Goal: Transaction & Acquisition: Purchase product/service

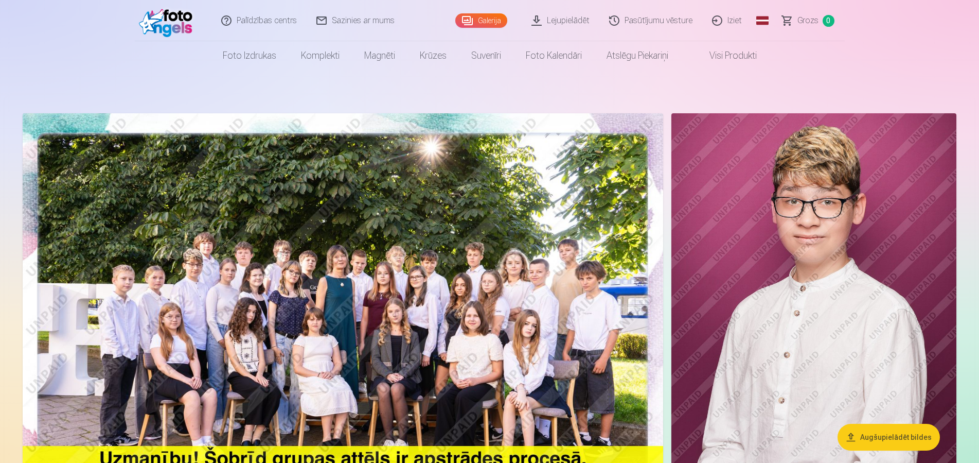
click at [639, 26] on link "Pasūtījumu vēsture" at bounding box center [651, 20] width 103 height 41
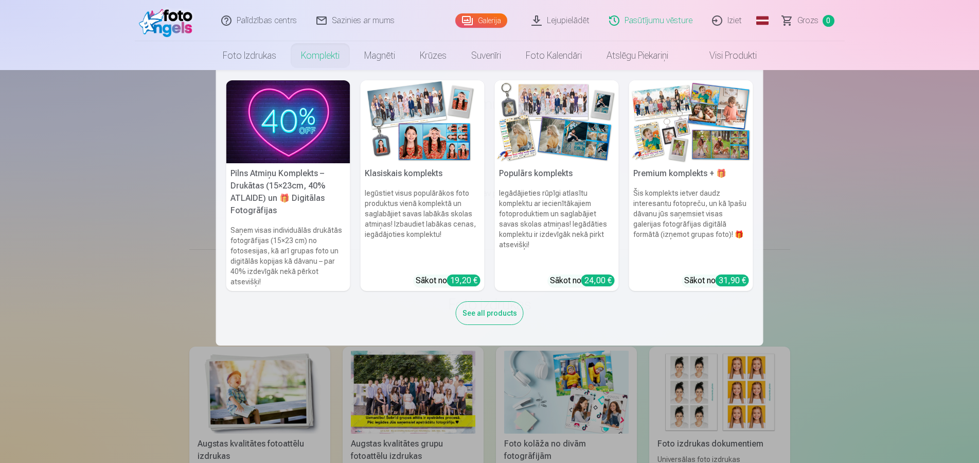
click at [300, 58] on link "Komplekti" at bounding box center [320, 55] width 63 height 29
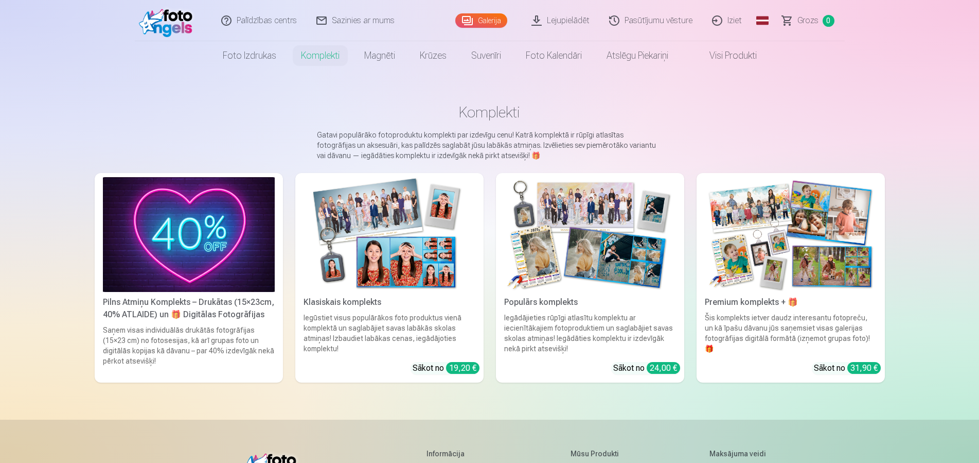
click at [323, 20] on link "Sazinies ar mums" at bounding box center [356, 20] width 98 height 41
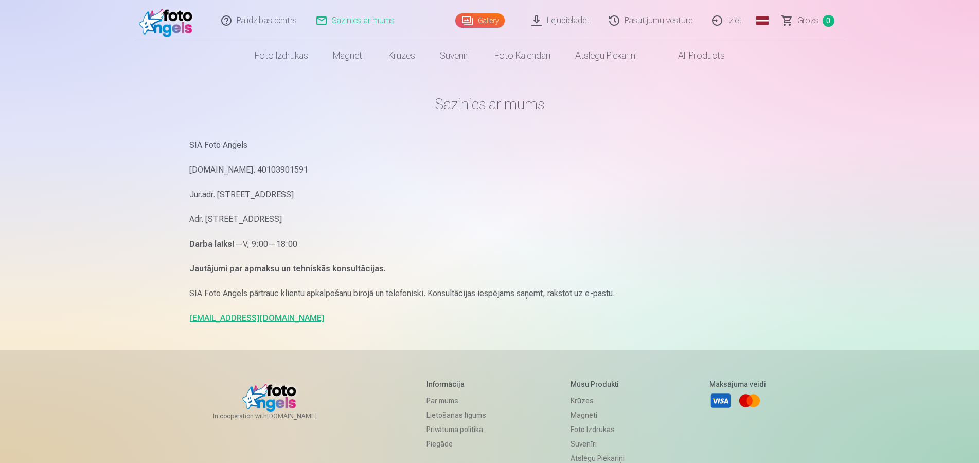
click at [168, 21] on img at bounding box center [168, 20] width 59 height 33
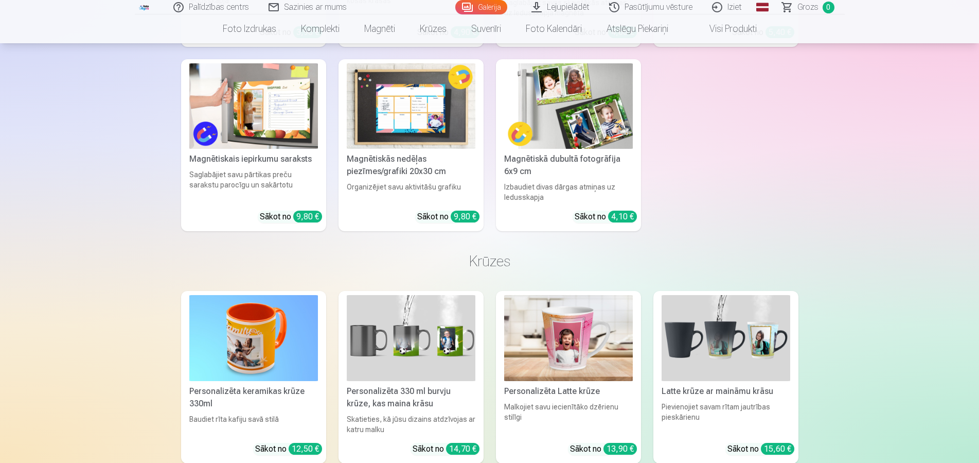
scroll to position [3307, 0]
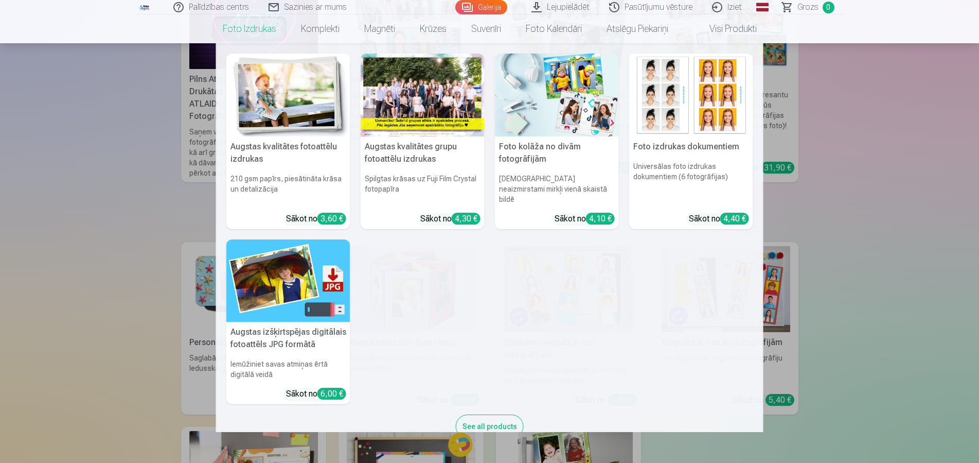
click at [242, 32] on link "Foto izdrukas" at bounding box center [249, 28] width 78 height 29
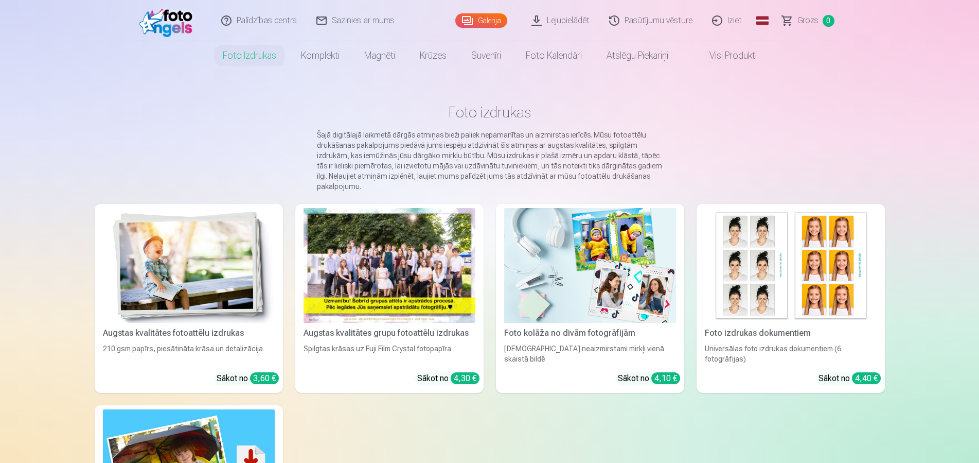
click at [163, 13] on img at bounding box center [168, 20] width 59 height 33
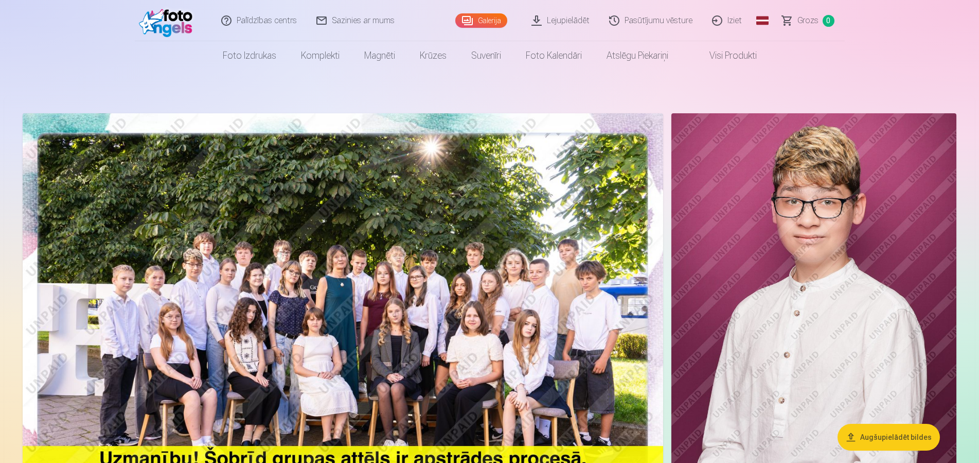
click at [900, 437] on button "Augšupielādēt bildes" at bounding box center [889, 436] width 102 height 27
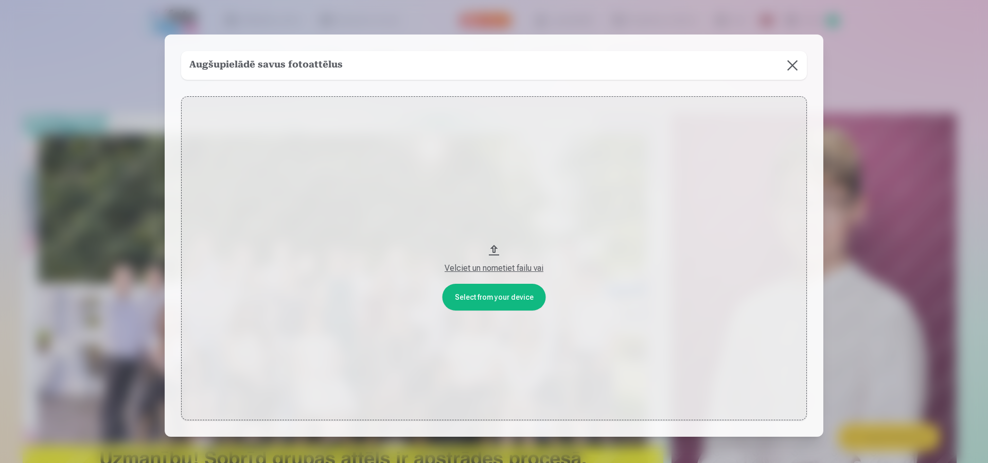
click at [786, 66] on button at bounding box center [792, 65] width 29 height 29
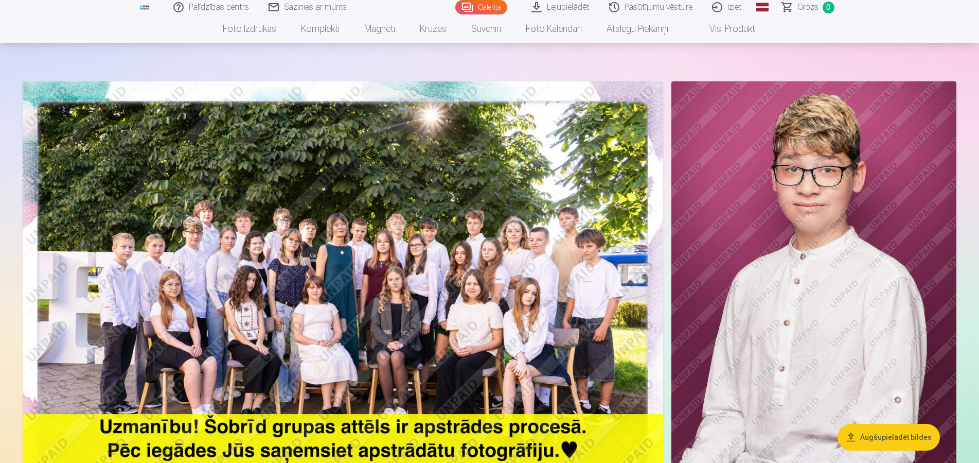
scroll to position [52, 0]
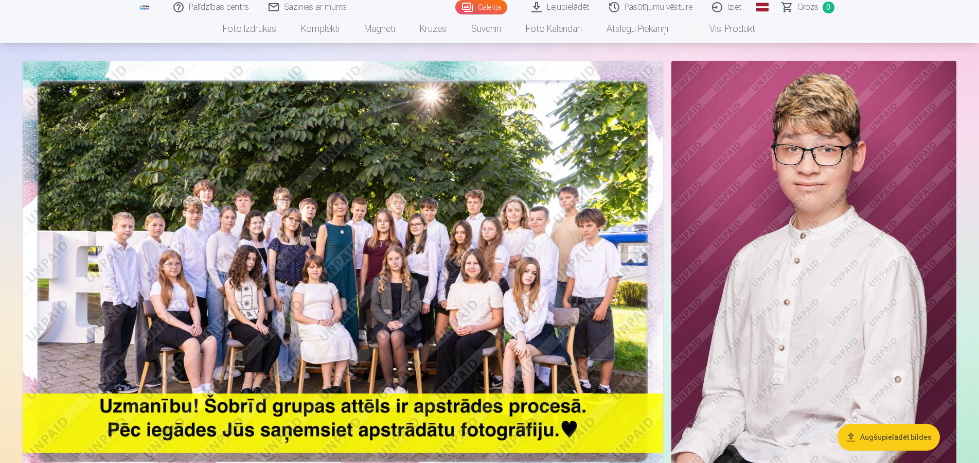
click at [60, 24] on nav "Foto izdrukas Augstas kvalitātes fotoattēlu izdrukas 210 gsm papīrs, piesātināt…" at bounding box center [489, 28] width 979 height 29
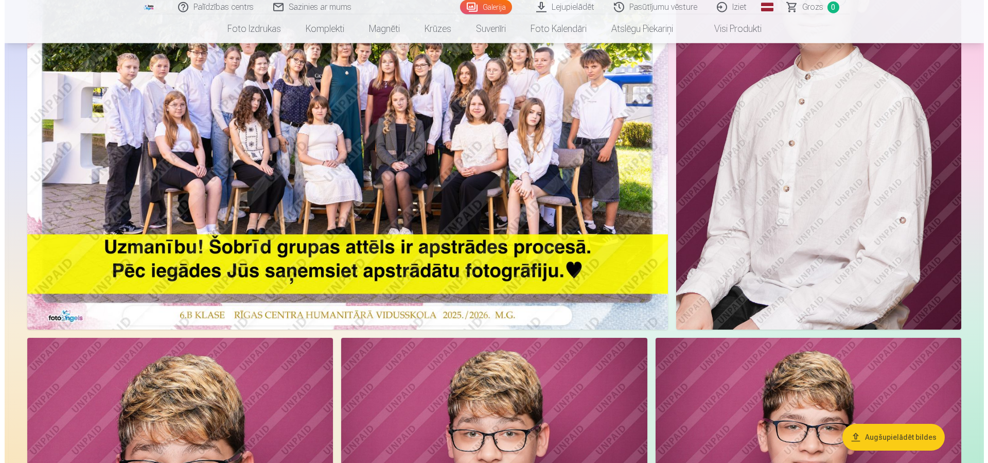
scroll to position [210, 0]
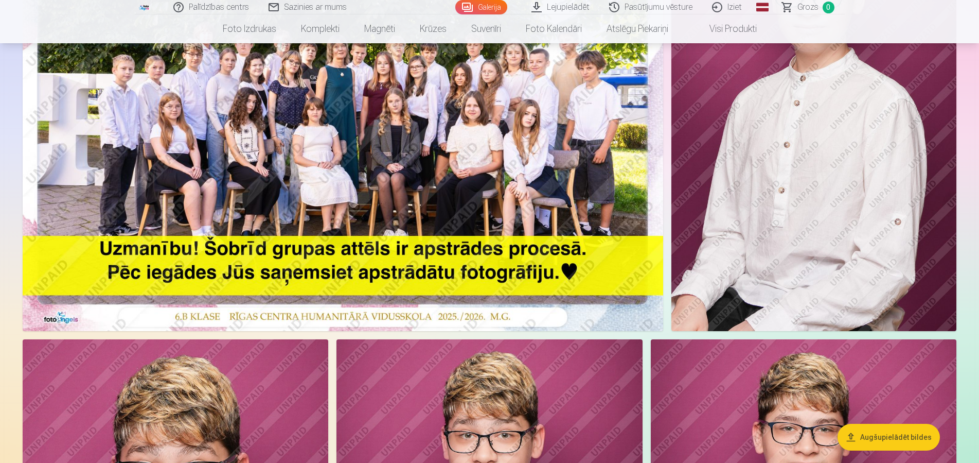
click at [523, 275] on img at bounding box center [343, 117] width 641 height 428
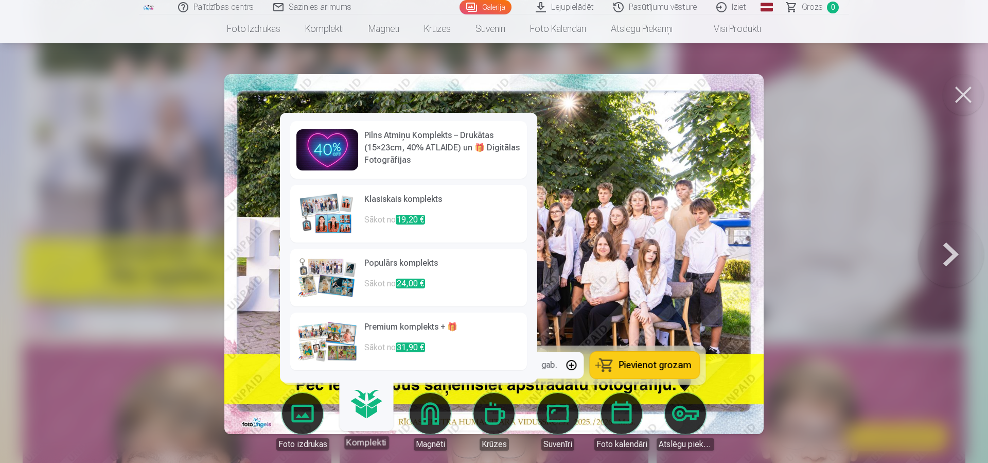
click at [393, 139] on h6 "Pilns Atmiņu Komplekts – Drukātas (15×23cm, 40% ATLAIDE) un 🎁 Digitālas Fotogrā…" at bounding box center [442, 147] width 156 height 37
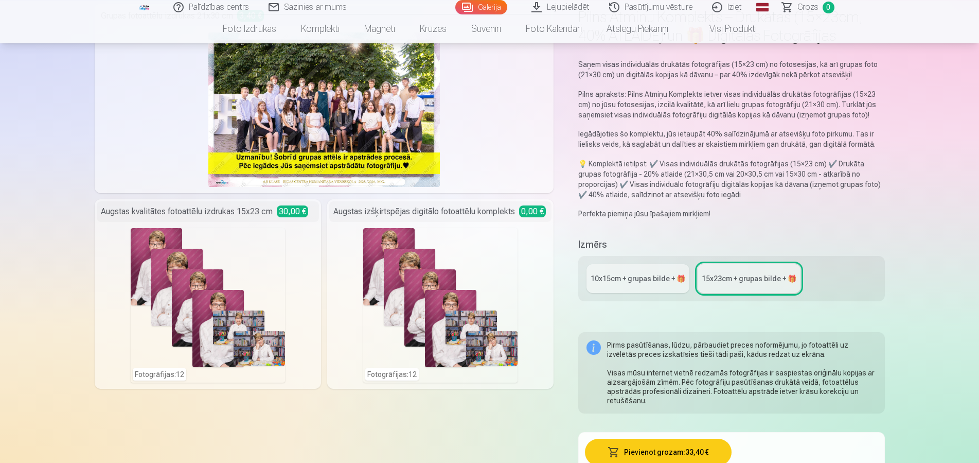
scroll to position [105, 0]
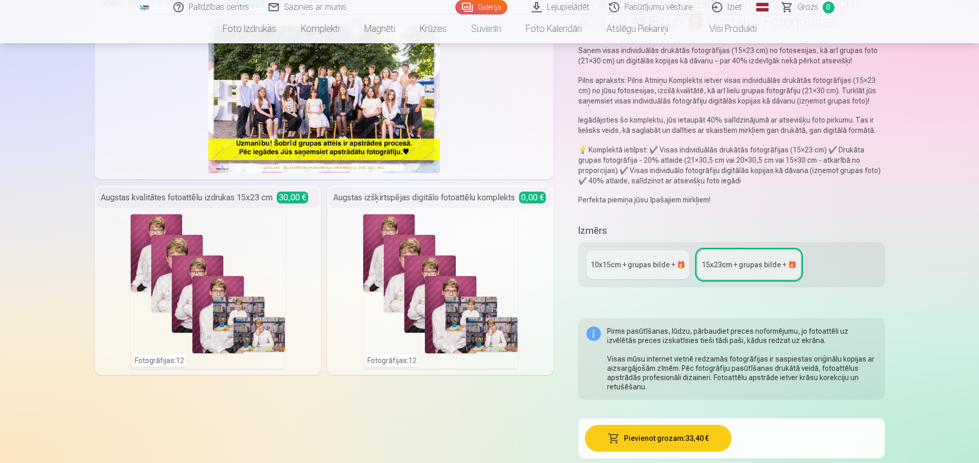
click at [637, 269] on div "10x15сm + grupas bilde + 🎁" at bounding box center [638, 264] width 95 height 10
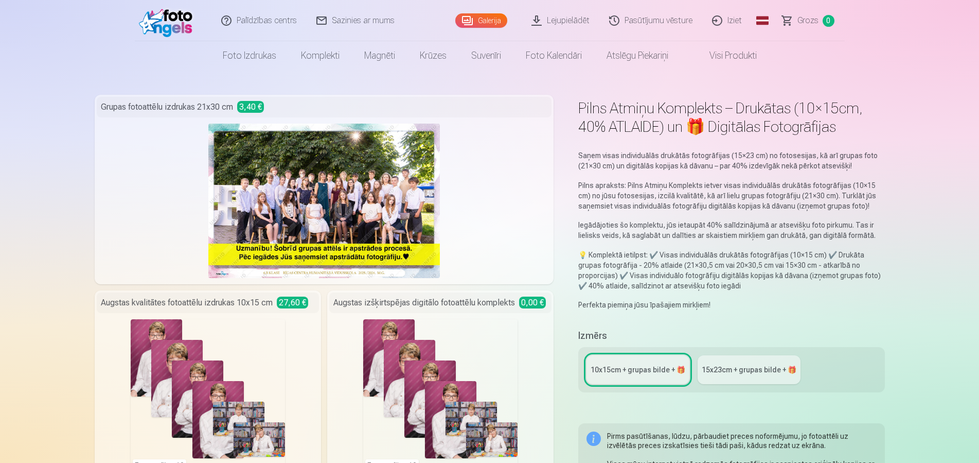
click at [734, 372] on div "15x23сm + grupas bilde + 🎁" at bounding box center [749, 369] width 95 height 10
click at [620, 369] on div "10x15сm + grupas bilde + 🎁" at bounding box center [638, 369] width 95 height 10
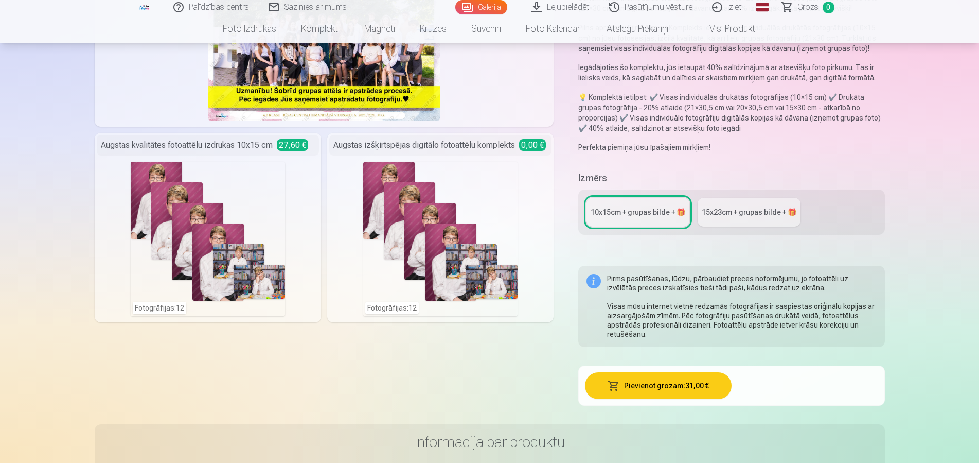
scroll to position [210, 0]
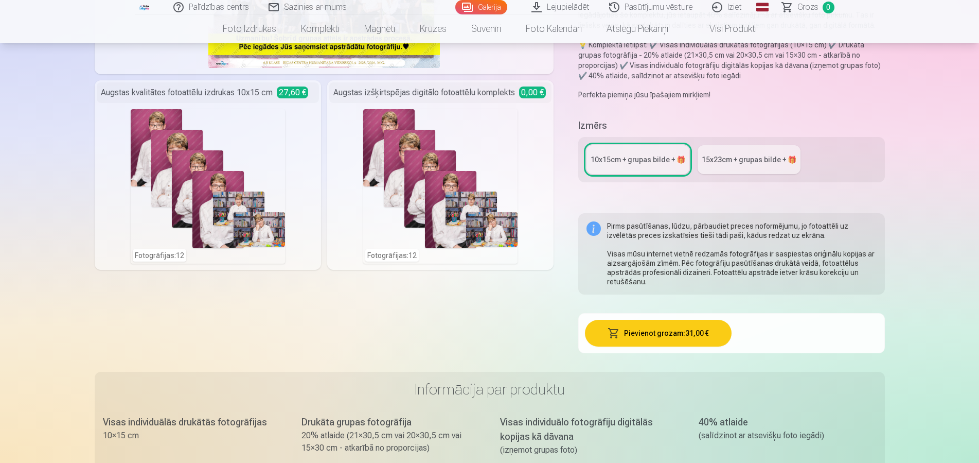
click at [731, 165] on link "15x23сm + grupas bilde + 🎁" at bounding box center [749, 159] width 103 height 29
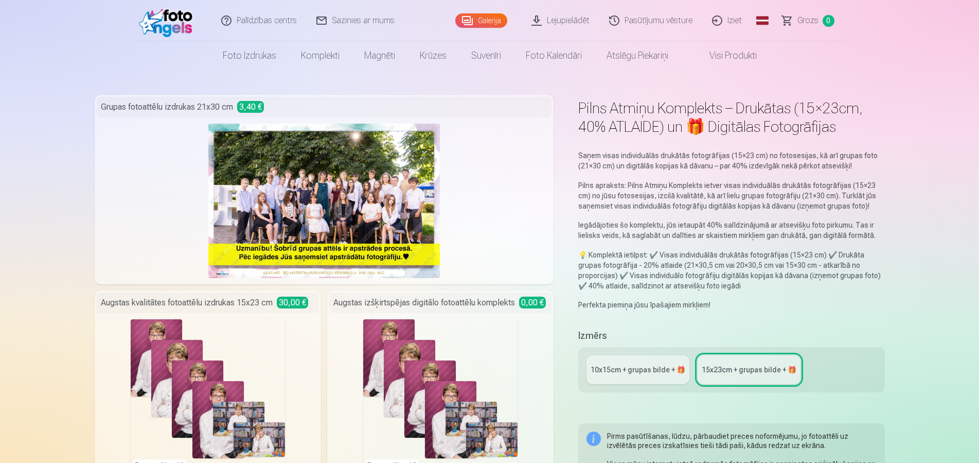
click at [737, 21] on link "Iziet" at bounding box center [727, 20] width 49 height 41
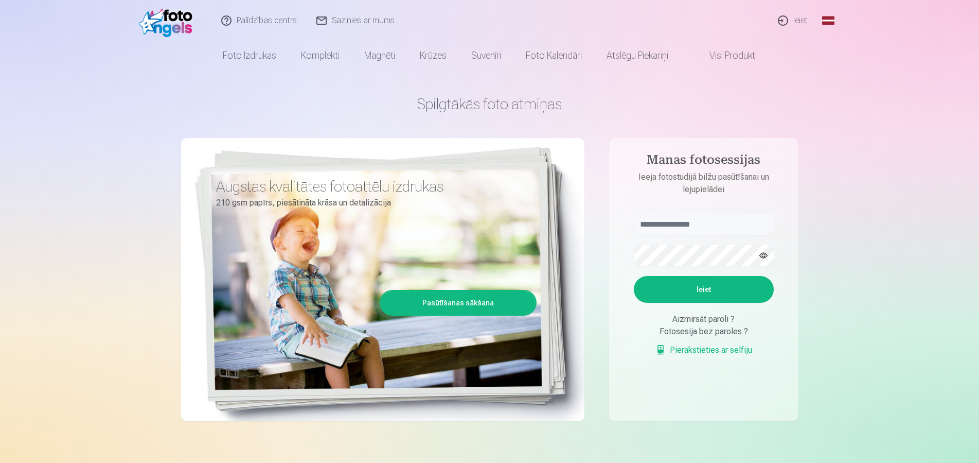
click at [800, 19] on link "Ieiet" at bounding box center [793, 20] width 49 height 41
